Goal: Task Accomplishment & Management: Manage account settings

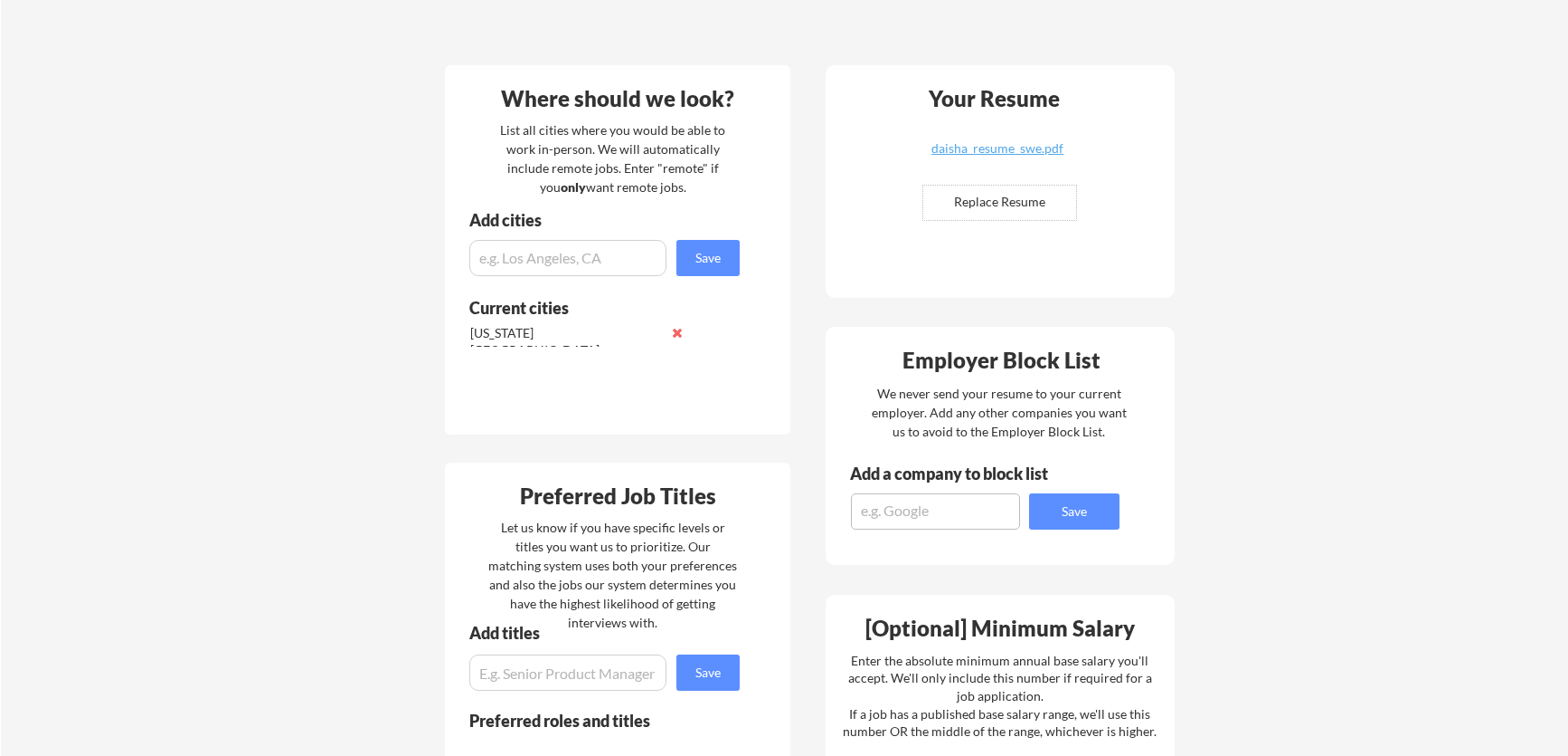
scroll to position [716, 0]
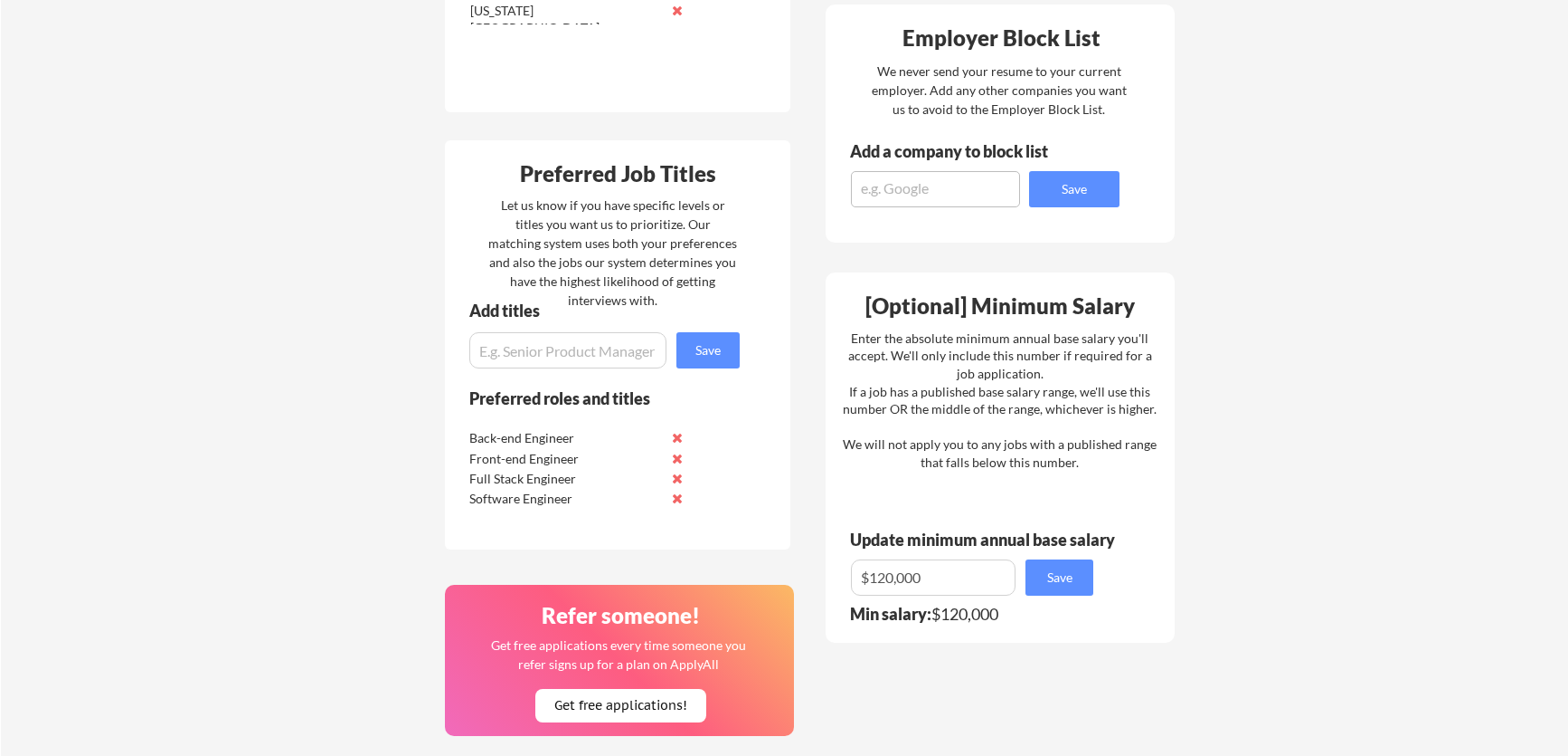
click at [530, 442] on div "Back-end Engineer" at bounding box center [565, 437] width 191 height 18
click at [676, 436] on button at bounding box center [677, 437] width 14 height 14
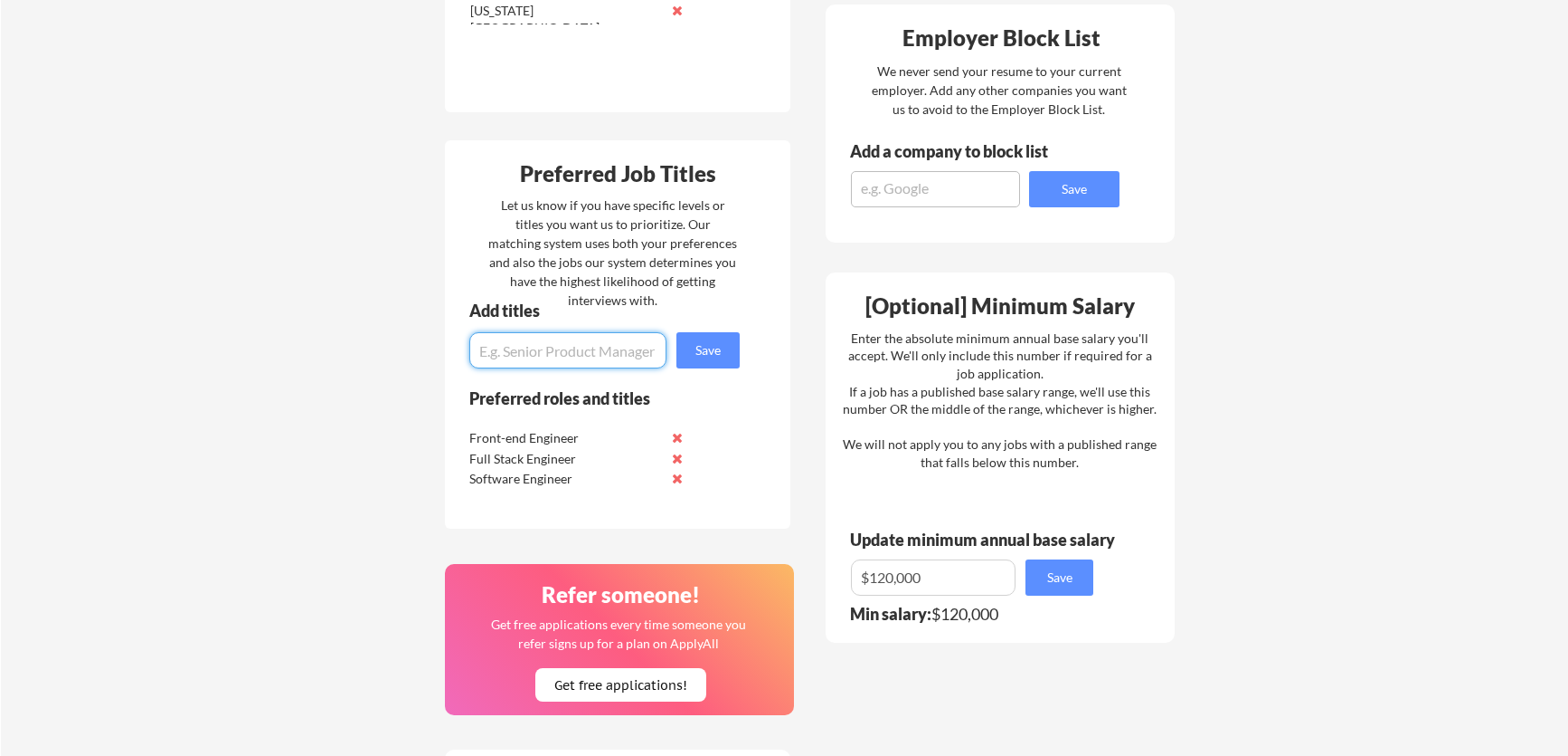
click at [585, 356] on input "input" at bounding box center [568, 350] width 197 height 36
type input "Backend Engineer"
click at [717, 344] on button "Save" at bounding box center [708, 350] width 63 height 36
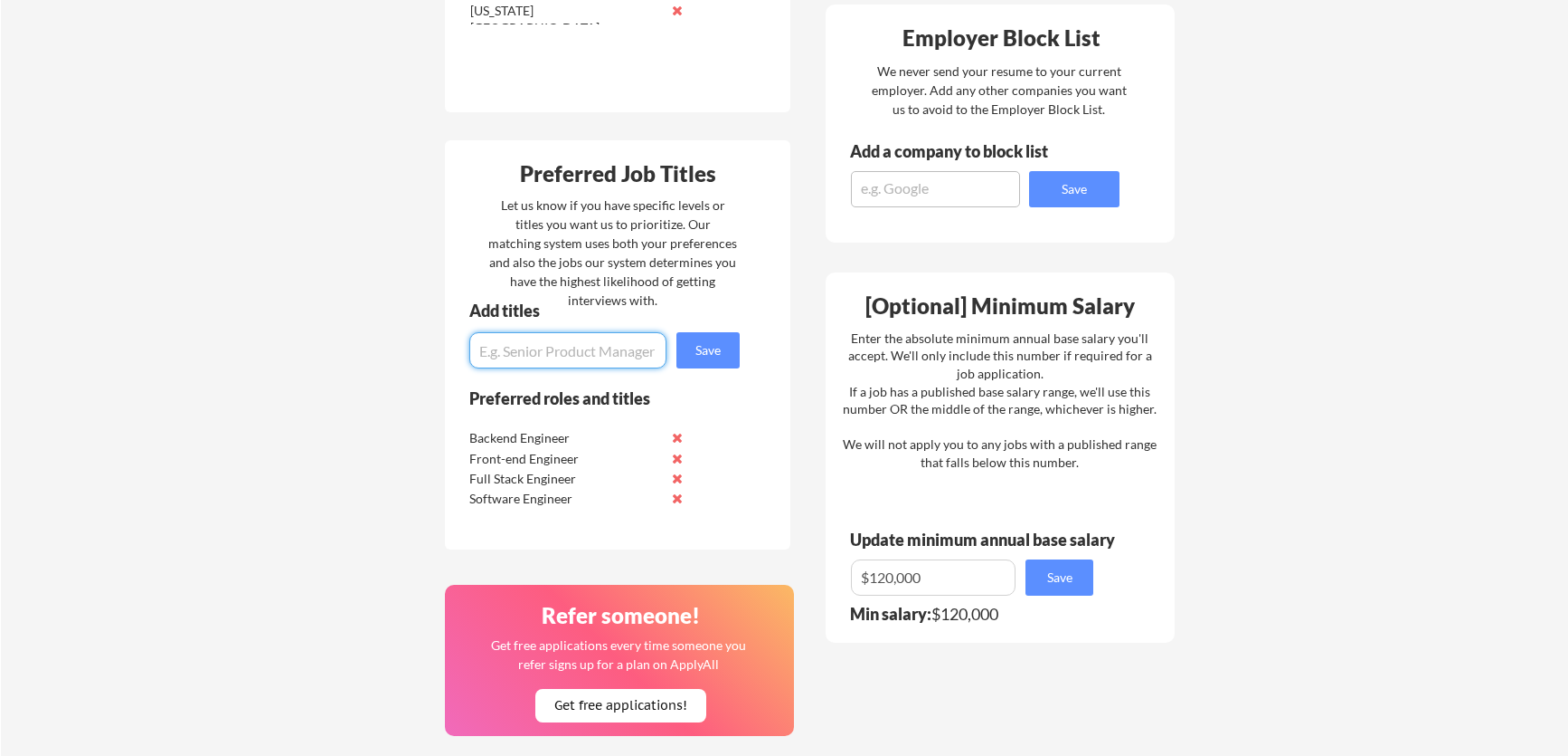
click at [678, 459] on button at bounding box center [677, 458] width 14 height 14
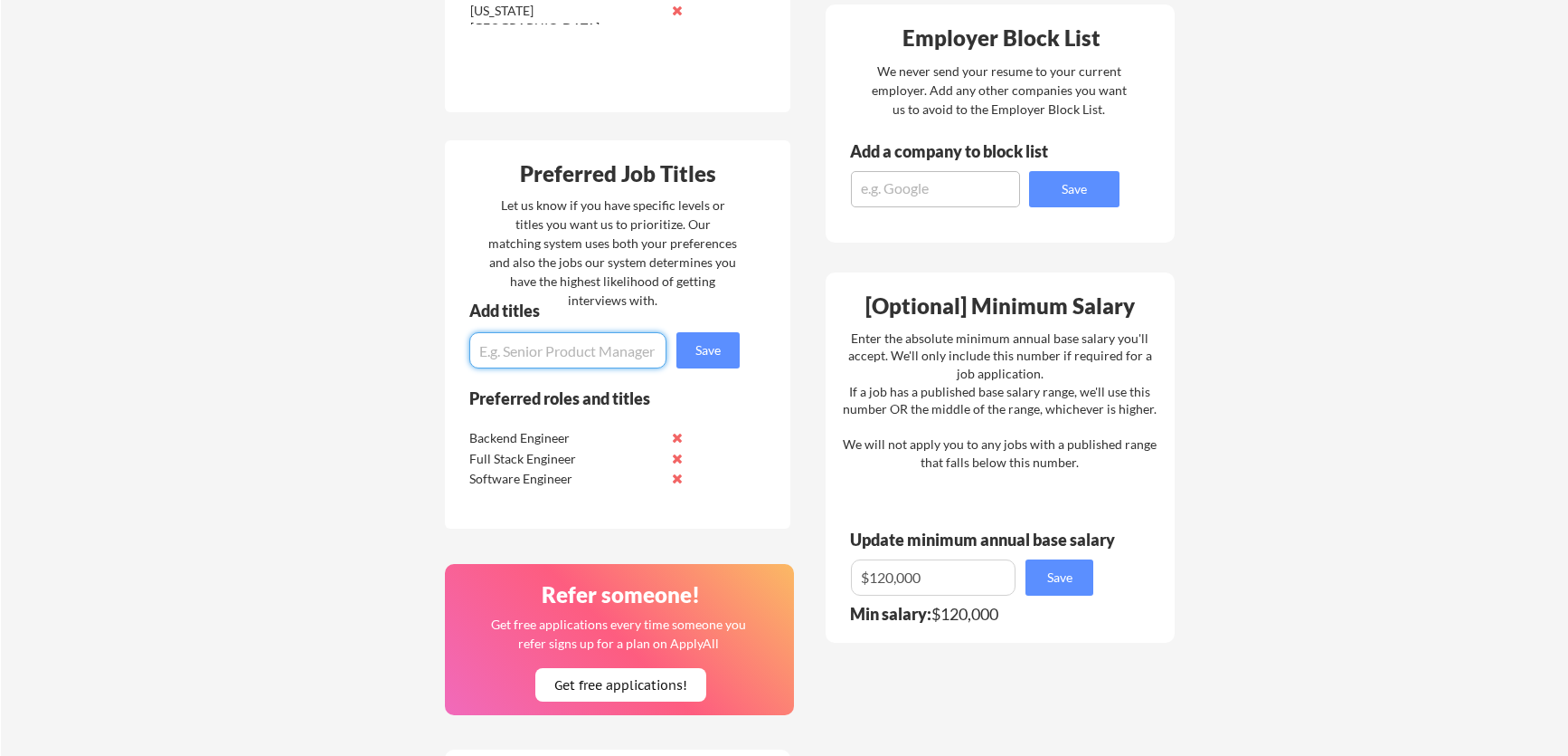
click at [604, 343] on input "input" at bounding box center [568, 350] width 197 height 36
type input "Frontend Engineer"
click at [710, 335] on button "Save" at bounding box center [708, 350] width 63 height 36
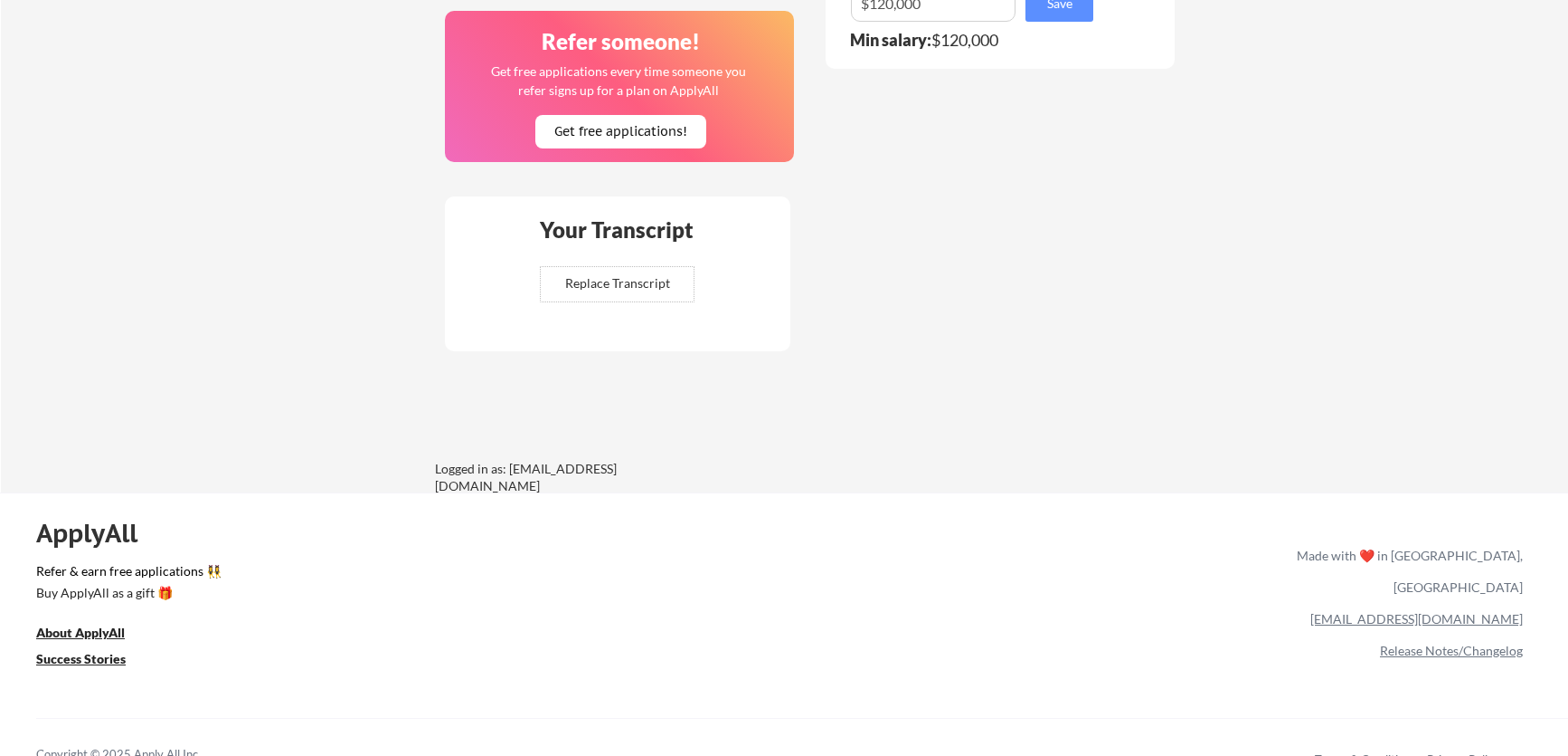
scroll to position [1316, 0]
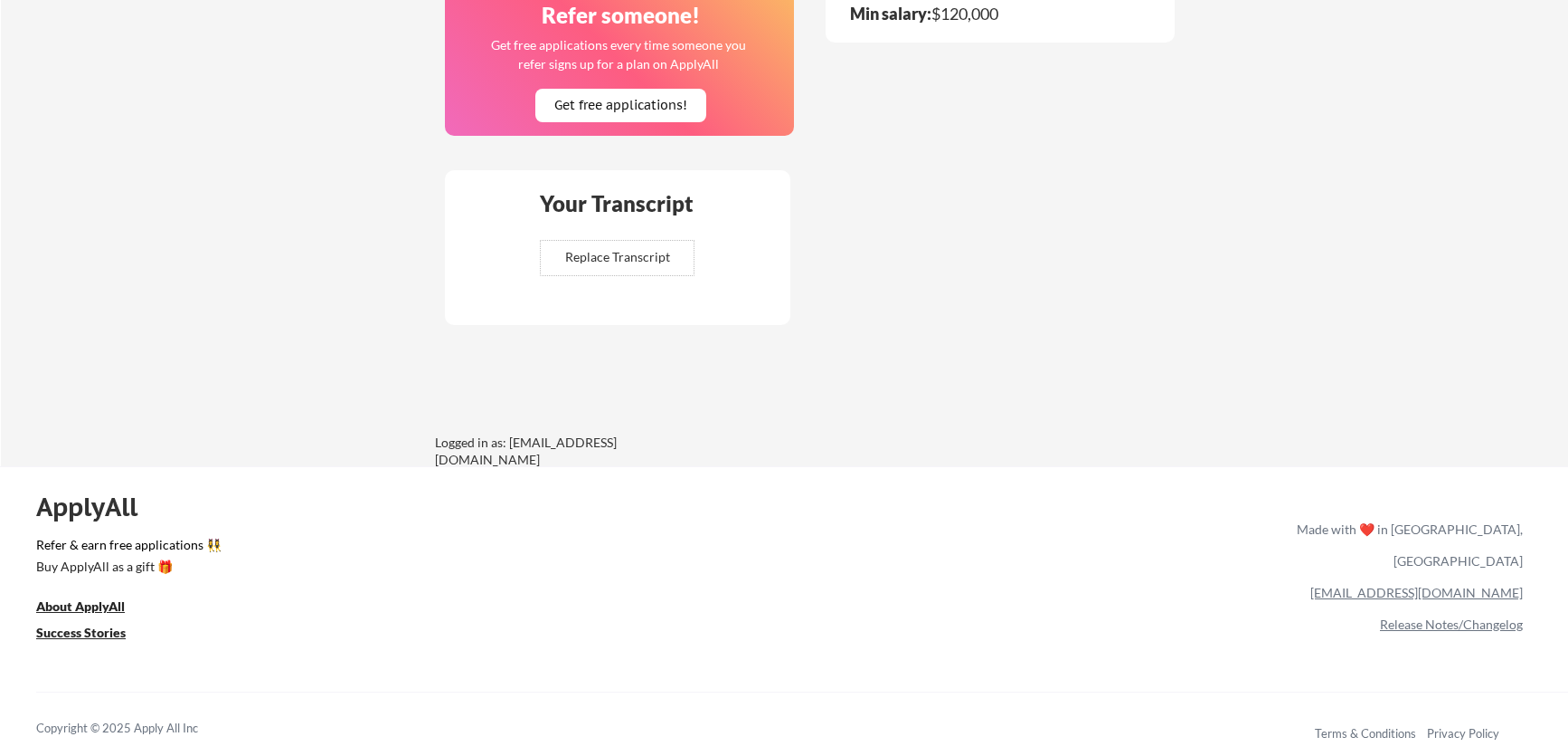
click at [1456, 585] on link "[EMAIL_ADDRESS][DOMAIN_NAME]" at bounding box center [1417, 593] width 212 height 16
